Goal: Transaction & Acquisition: Obtain resource

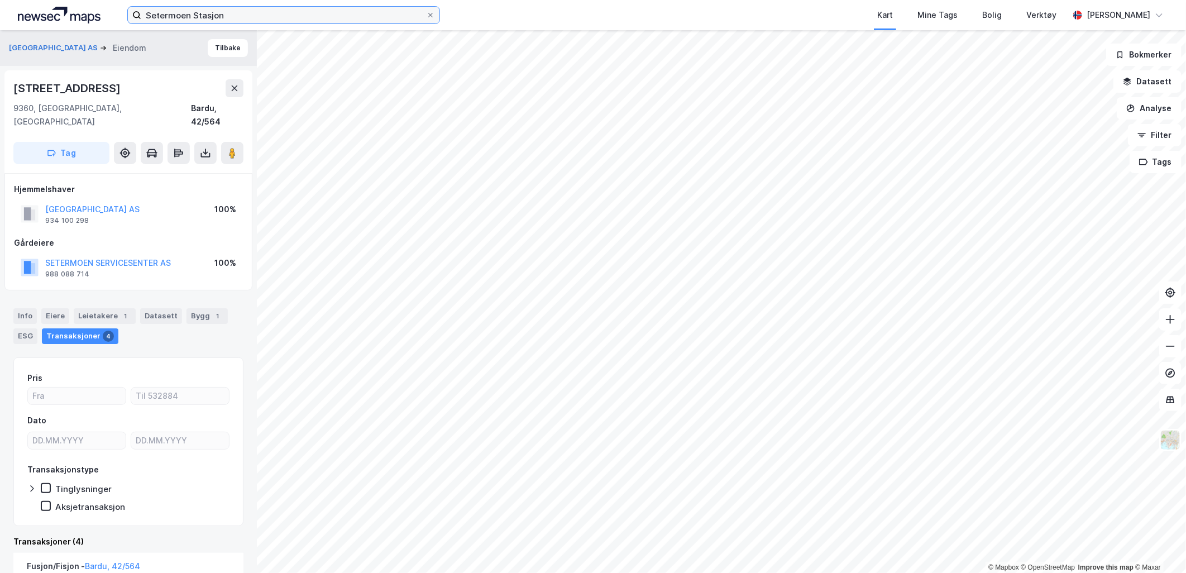
click at [317, 17] on input "Setermoen Stasjon" at bounding box center [283, 15] width 285 height 17
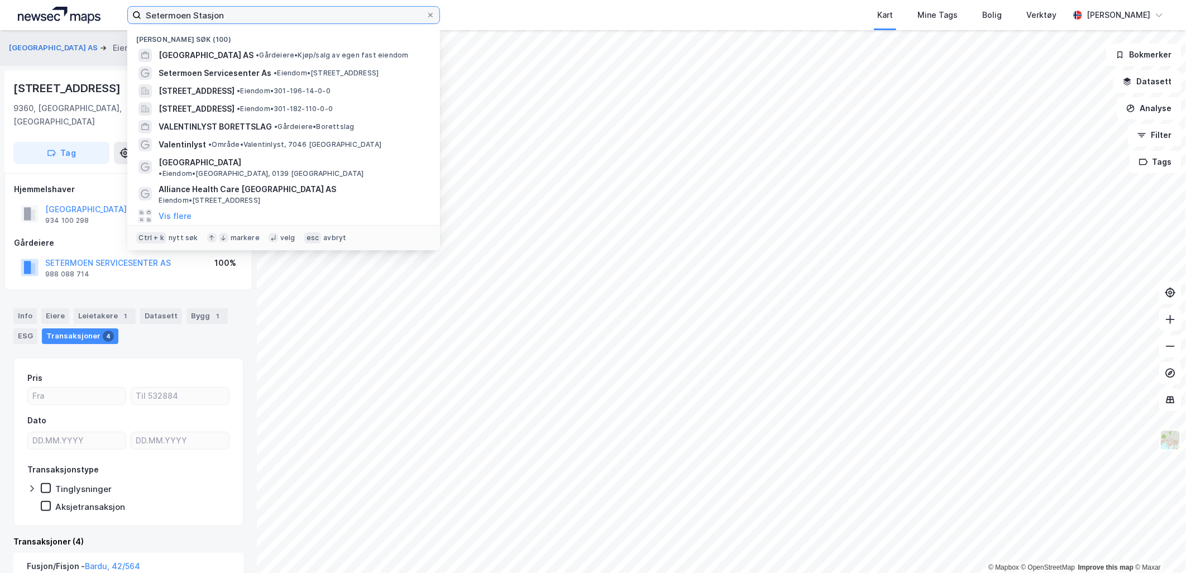
click at [316, 16] on input "Setermoen Stasjon" at bounding box center [283, 15] width 285 height 17
paste input "olvornvegen 325"
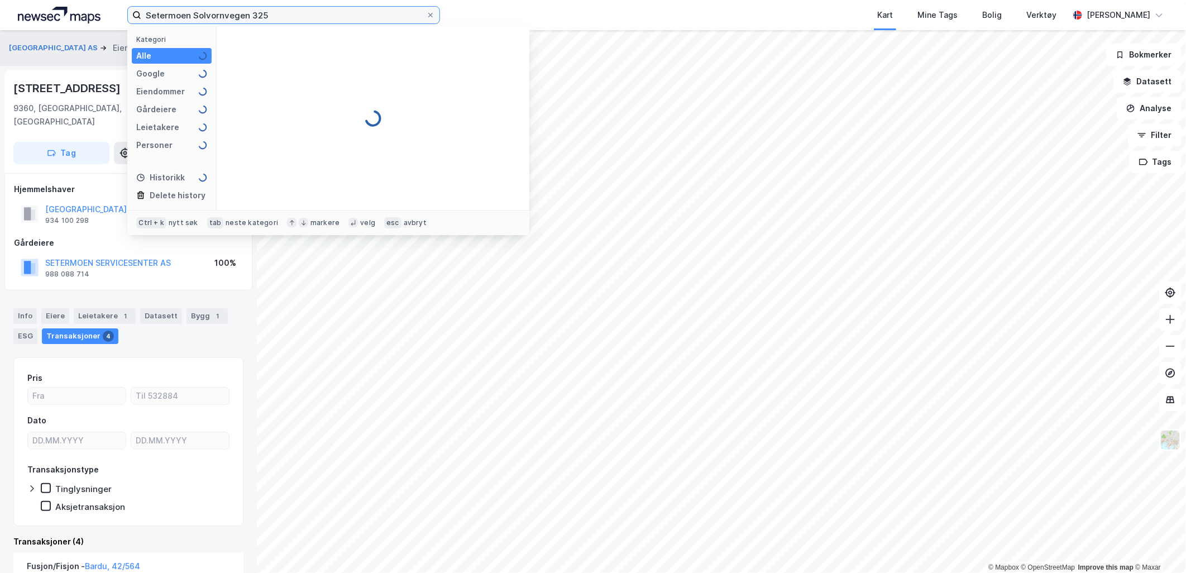
click at [313, 20] on input "Setermoen Solvornvegen 325" at bounding box center [283, 15] width 285 height 17
paste input
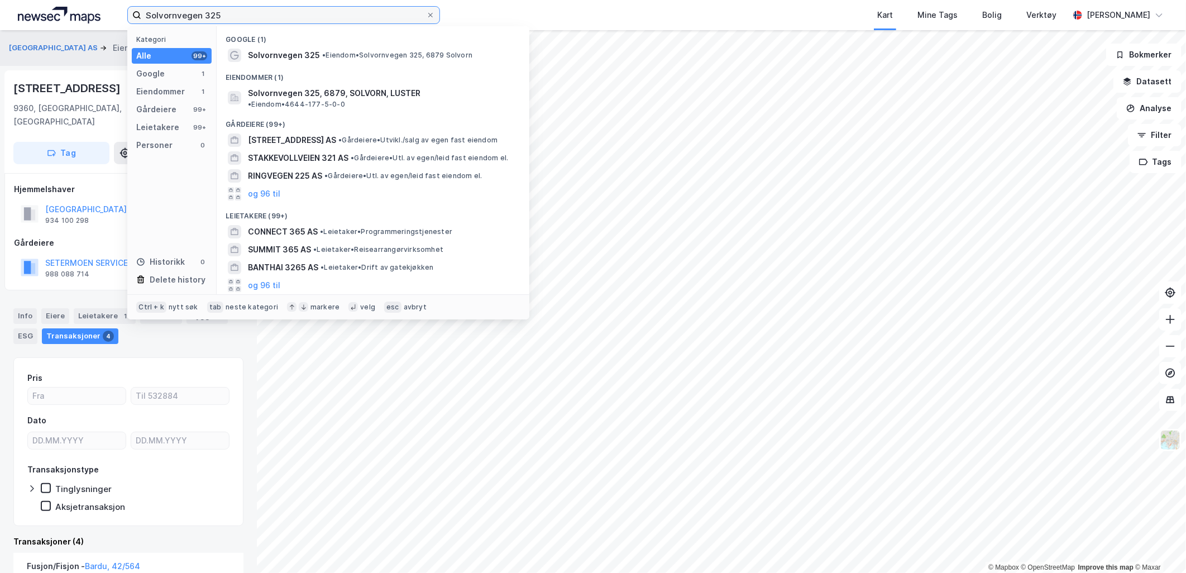
type input "Solvornvegen 325"
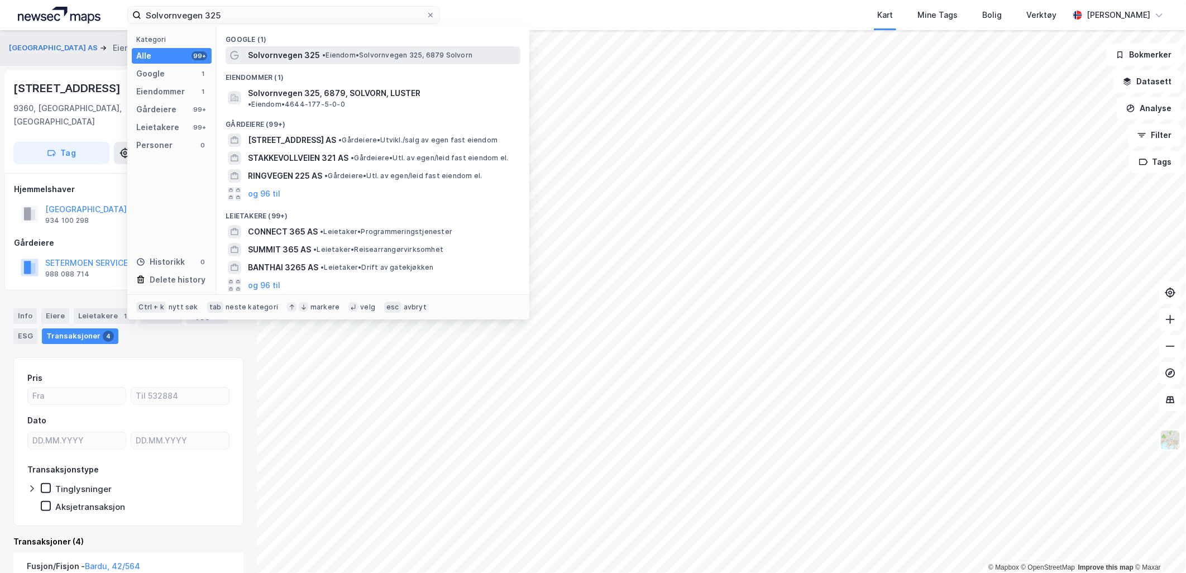
click at [336, 56] on span "• Eiendom • Solvornvegen 325, 6879 Solvorn" at bounding box center [397, 55] width 150 height 9
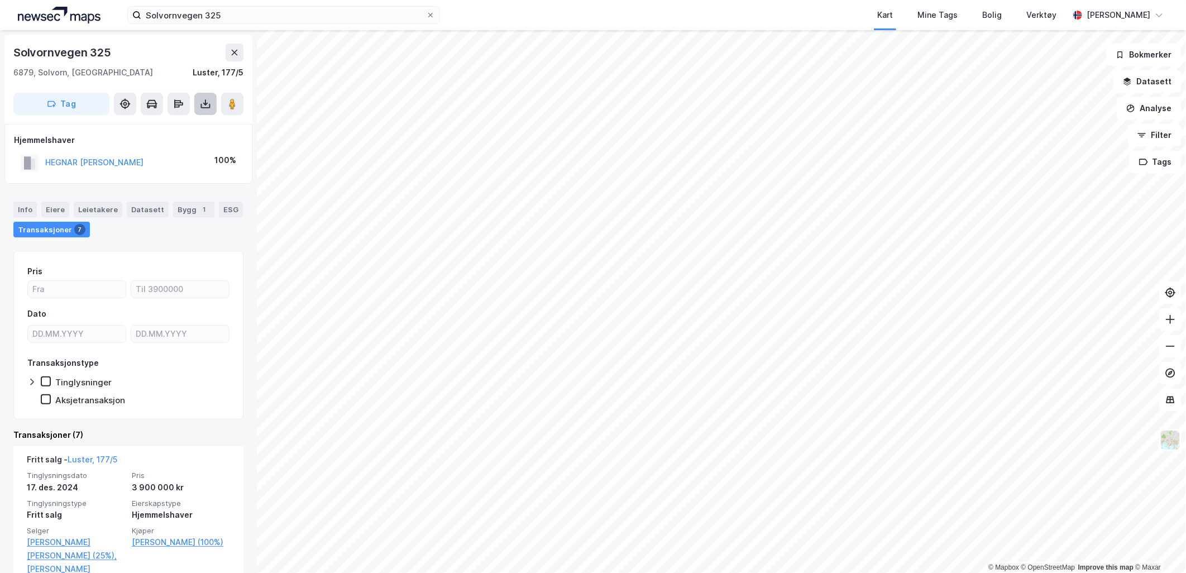
click at [207, 99] on icon at bounding box center [205, 103] width 11 height 11
click at [177, 149] on div "Last ned matrikkelrapport" at bounding box center [157, 144] width 119 height 18
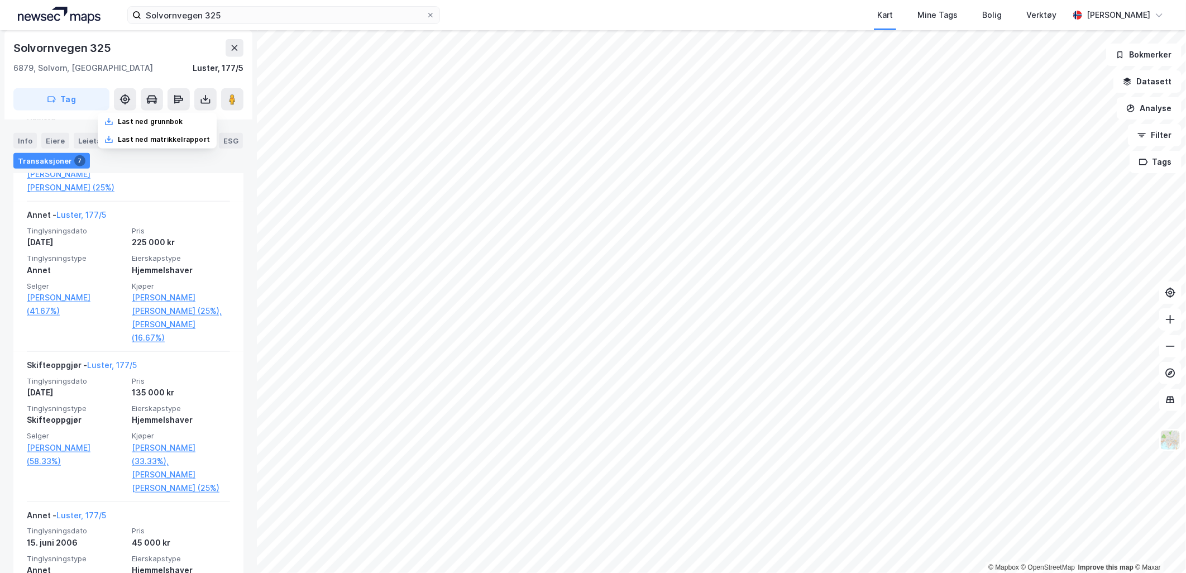
scroll to position [620, 0]
